Goal: Transaction & Acquisition: Purchase product/service

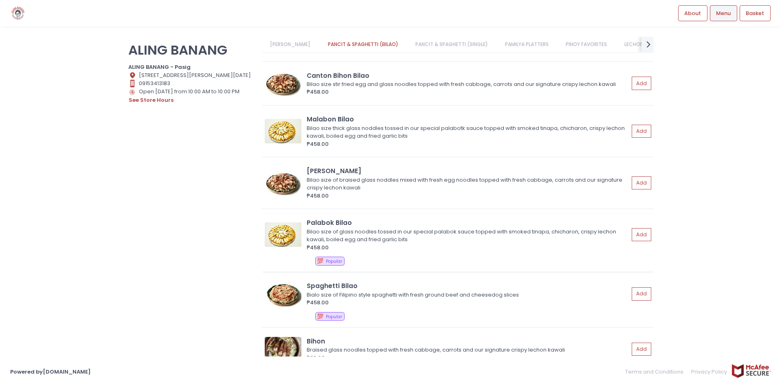
scroll to position [204, 0]
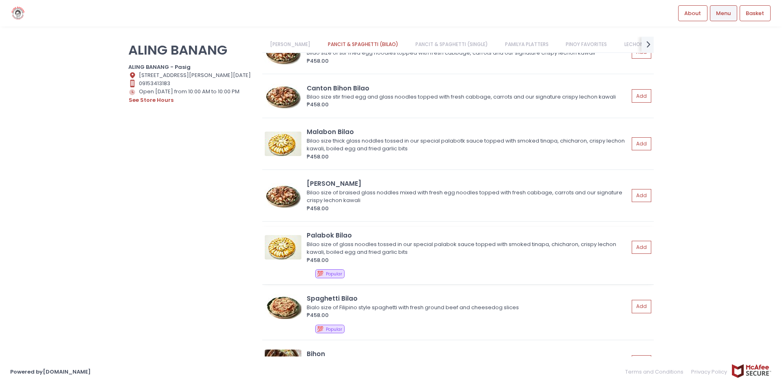
click at [383, 200] on div "Bilao size of braised glass noddles mixed with fresh egg noodles topped with fr…" at bounding box center [467, 197] width 320 height 16
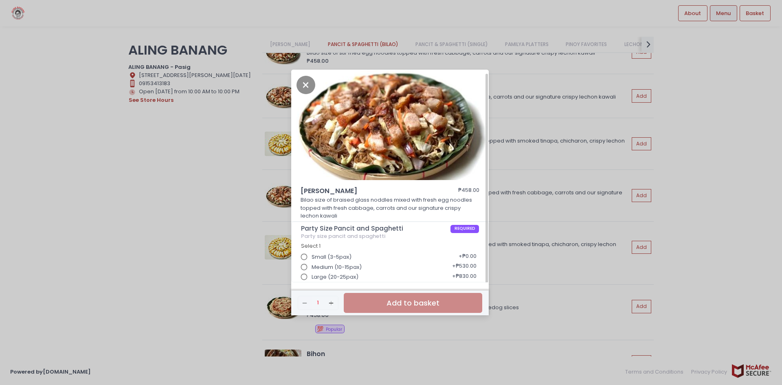
scroll to position [2, 0]
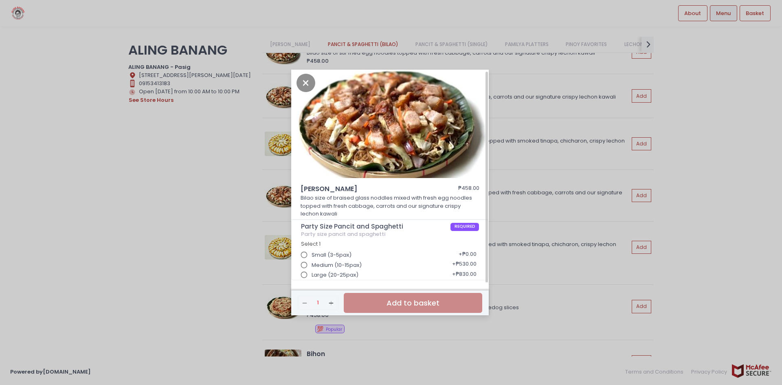
click at [304, 276] on input "Large (20-25pax)" at bounding box center [304, 274] width 15 height 15
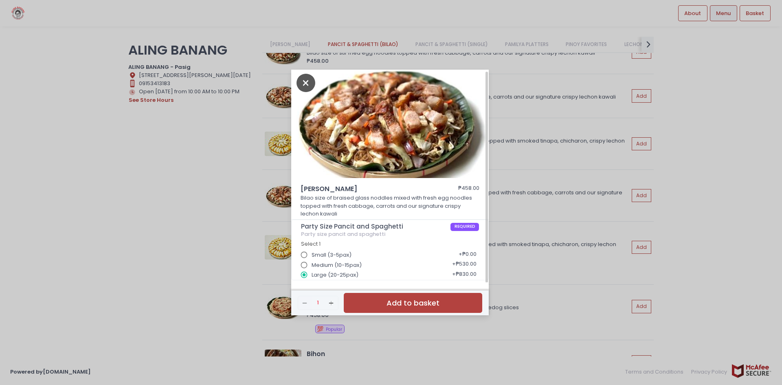
click at [302, 82] on icon "Close" at bounding box center [306, 83] width 19 height 18
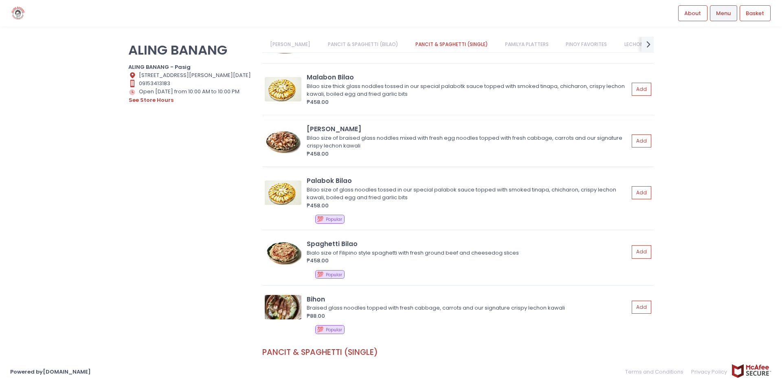
scroll to position [285, 0]
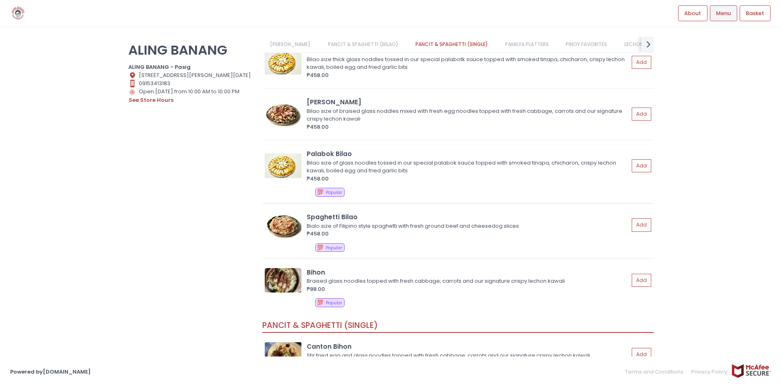
click at [371, 174] on div "Bilao size of glass noodles tossed in our special palabok sauce topped with smo…" at bounding box center [467, 167] width 320 height 16
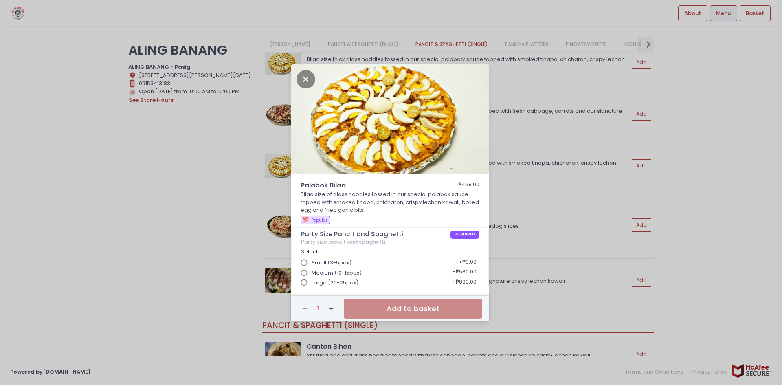
scroll to position [2, 0]
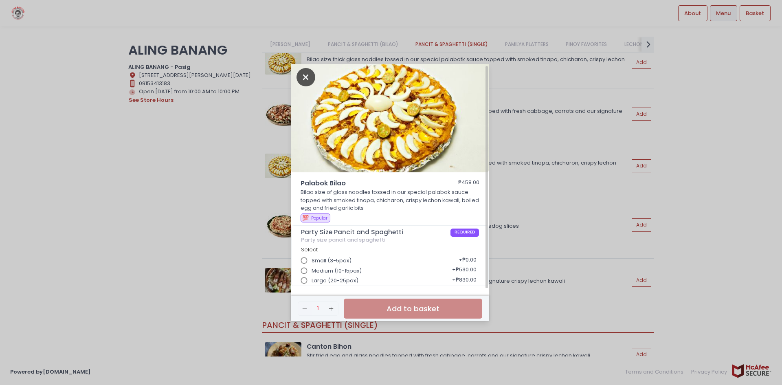
click at [306, 77] on icon "Close" at bounding box center [306, 77] width 19 height 18
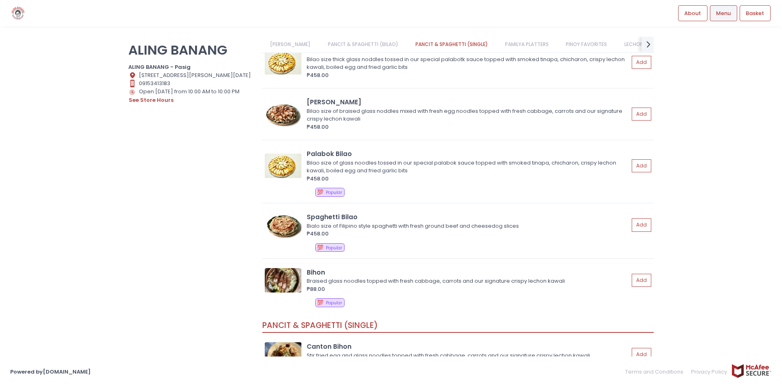
click at [345, 275] on div "Bihon" at bounding box center [468, 272] width 322 height 9
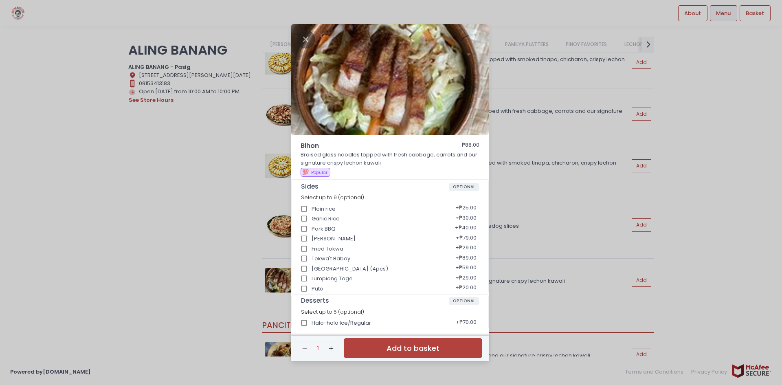
scroll to position [107, 0]
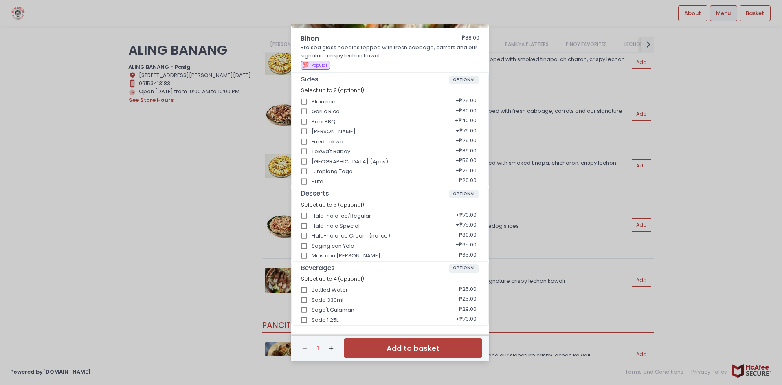
click at [594, 159] on div "Bihon ₱88.00 Braised glass noodles topped with fresh cabbage, carrots and our s…" at bounding box center [391, 192] width 782 height 385
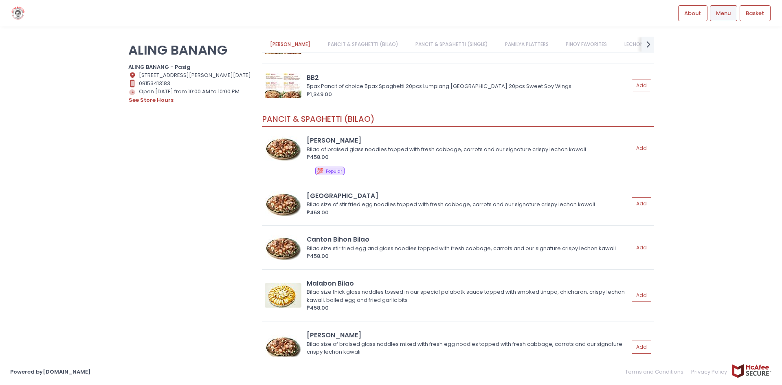
scroll to position [0, 0]
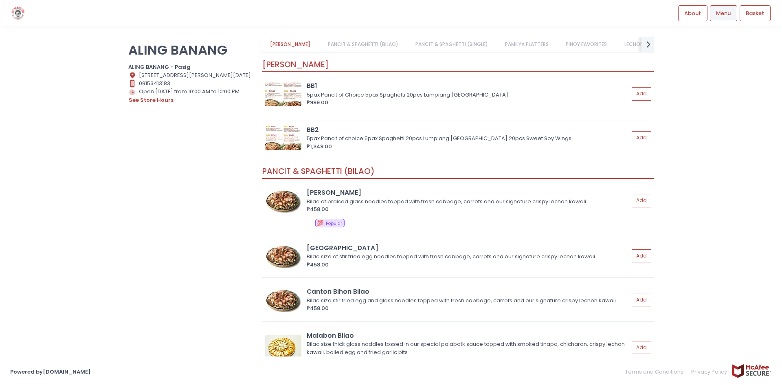
click at [377, 139] on div "5pax Pancit of choice 5pax Spaghetti 20pcs Lumpiang [GEOGRAPHIC_DATA] 20pcs Swe…" at bounding box center [467, 138] width 320 height 8
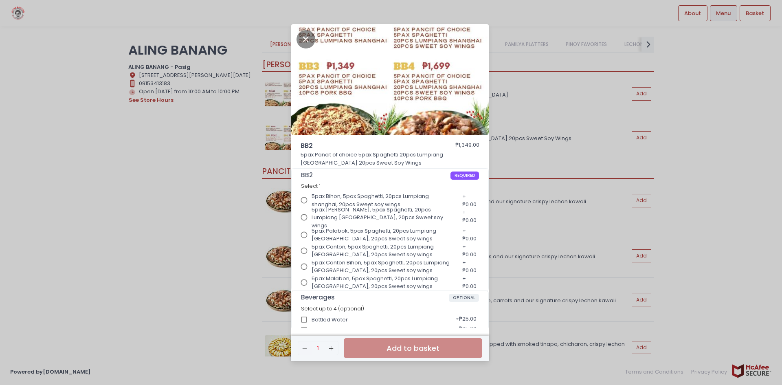
click at [591, 154] on div "BB2 ₱1,349.00 5pax Pancit of choice 5pax Spaghetti 20pcs Lumpiang [GEOGRAPHIC_D…" at bounding box center [391, 192] width 782 height 385
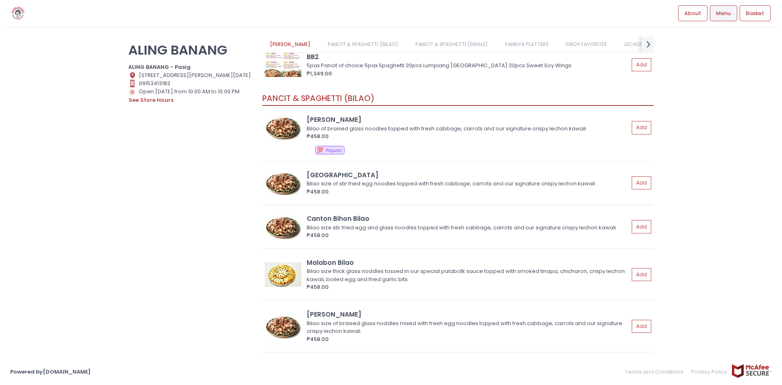
scroll to position [81, 0]
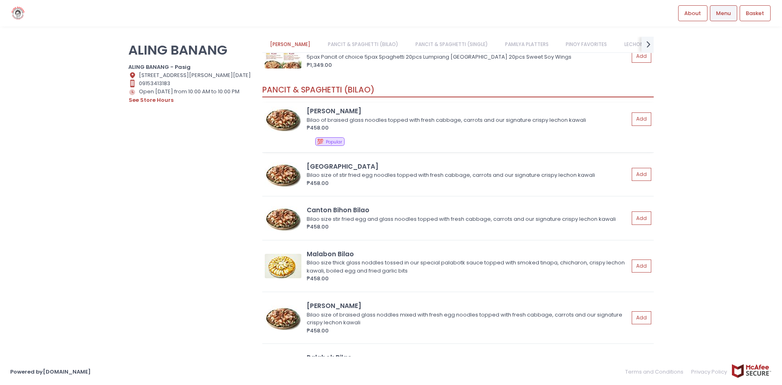
click at [403, 126] on div "₱458.00" at bounding box center [468, 128] width 322 height 8
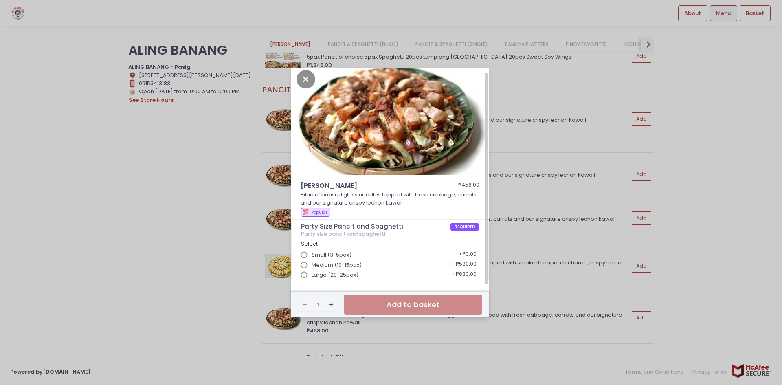
scroll to position [4, 0]
click at [306, 270] on input "Large (20-25pax)" at bounding box center [304, 274] width 15 height 15
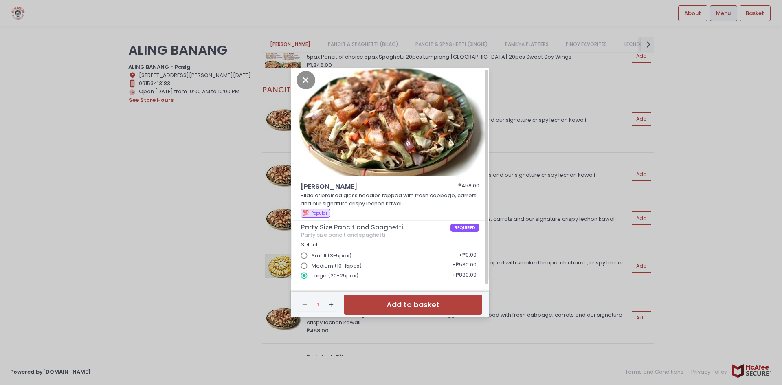
scroll to position [2, 0]
click at [445, 309] on button "Add to basket" at bounding box center [413, 305] width 139 height 20
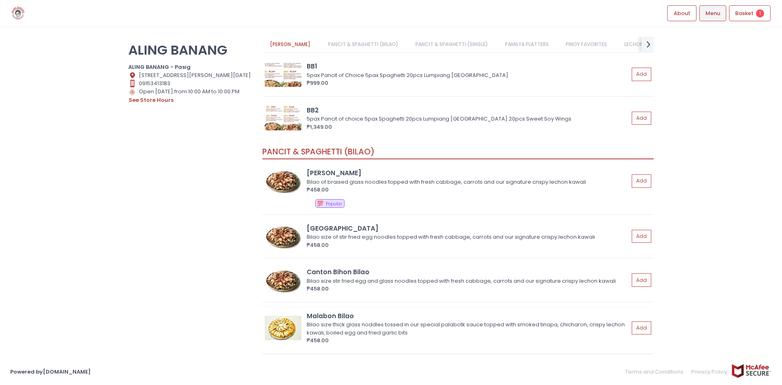
scroll to position [0, 0]
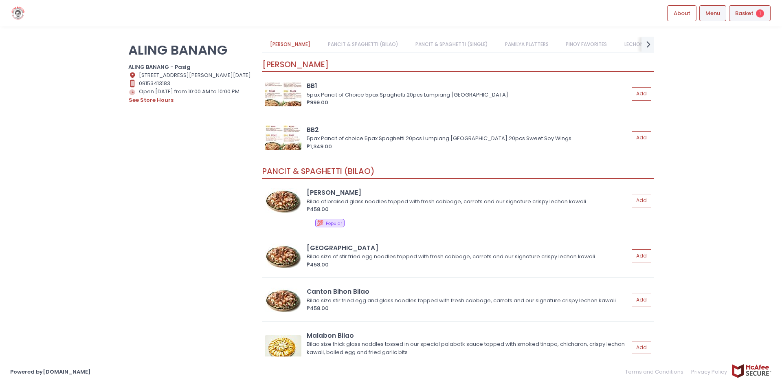
click at [736, 12] on div "Basket 1" at bounding box center [750, 13] width 42 height 16
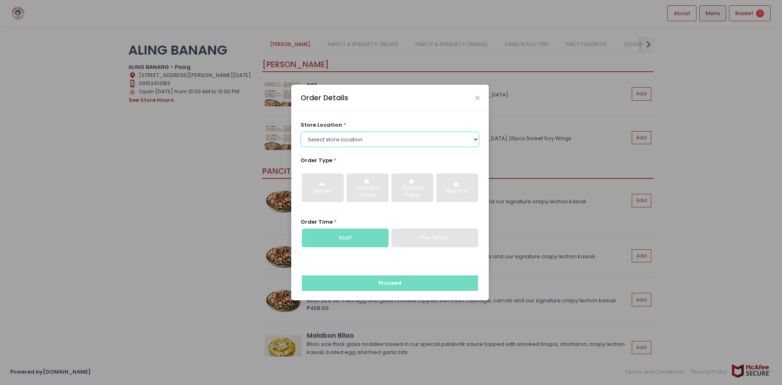
click at [332, 136] on select "Select store location ALING [GEOGRAPHIC_DATA] - [GEOGRAPHIC_DATA] [GEOGRAPHIC_D…" at bounding box center [390, 139] width 179 height 15
select select "614aea76e4942a4c99b3f7f2"
click at [301, 132] on select "Select store location ALING [GEOGRAPHIC_DATA] - [GEOGRAPHIC_DATA] [GEOGRAPHIC_D…" at bounding box center [390, 139] width 179 height 15
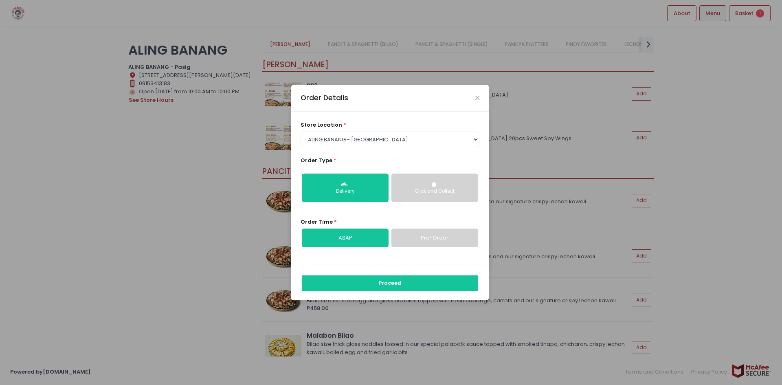
click at [444, 230] on link "Pre-Order" at bounding box center [435, 238] width 87 height 19
select select "[DATE]"
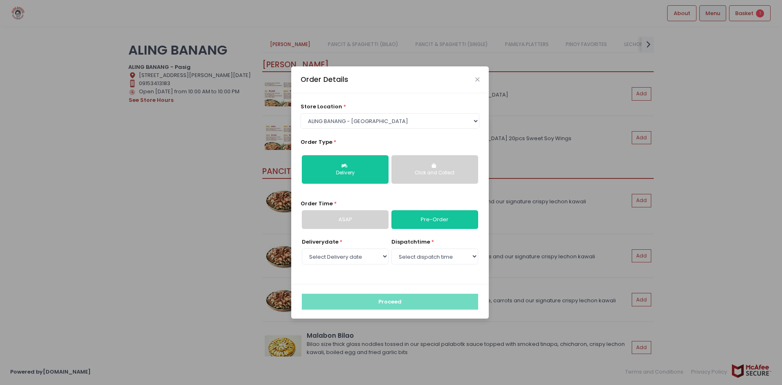
click at [368, 226] on link "ASAP" at bounding box center [345, 219] width 87 height 19
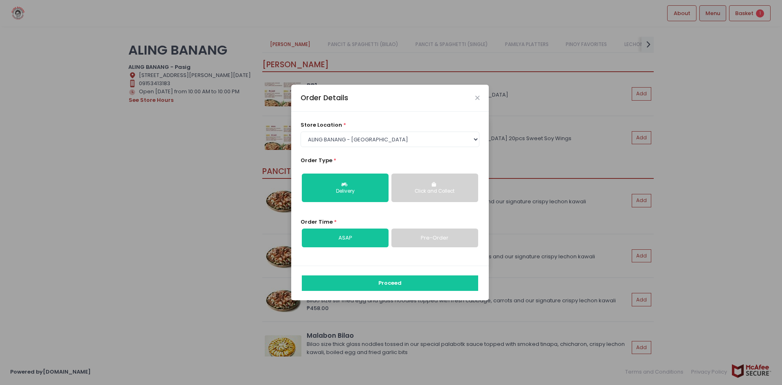
click at [413, 232] on link "Pre-Order" at bounding box center [435, 238] width 87 height 19
select select "[DATE]"
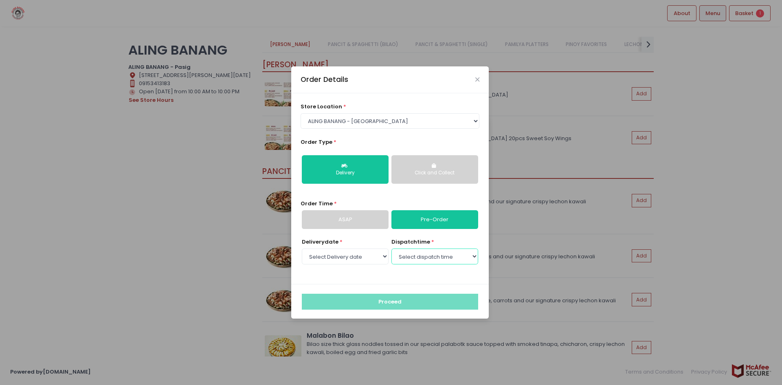
click at [438, 260] on select "Select dispatch time 12:30 PM - 01:00 PM 01:00 PM - 01:30 PM 01:30 PM - 02:00 P…" at bounding box center [435, 256] width 87 height 15
click at [524, 280] on div "Order Details store location * Select store location ALING [GEOGRAPHIC_DATA] - …" at bounding box center [391, 192] width 782 height 385
